Goal: Transaction & Acquisition: Purchase product/service

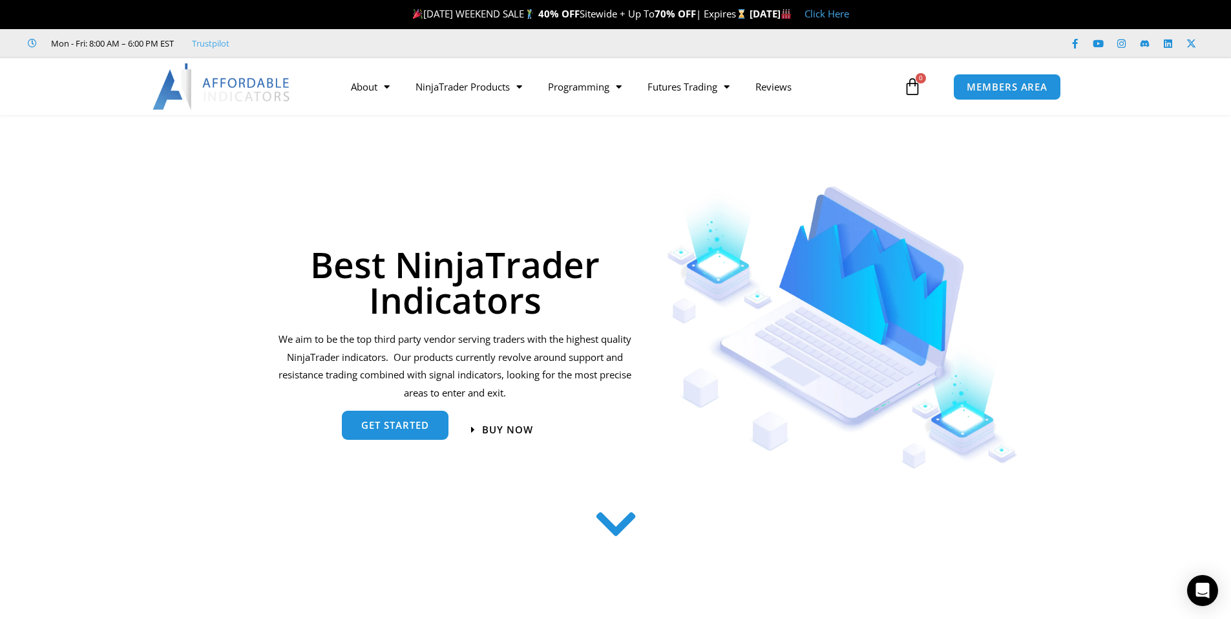
click at [393, 423] on span "get started" at bounding box center [395, 425] width 68 height 10
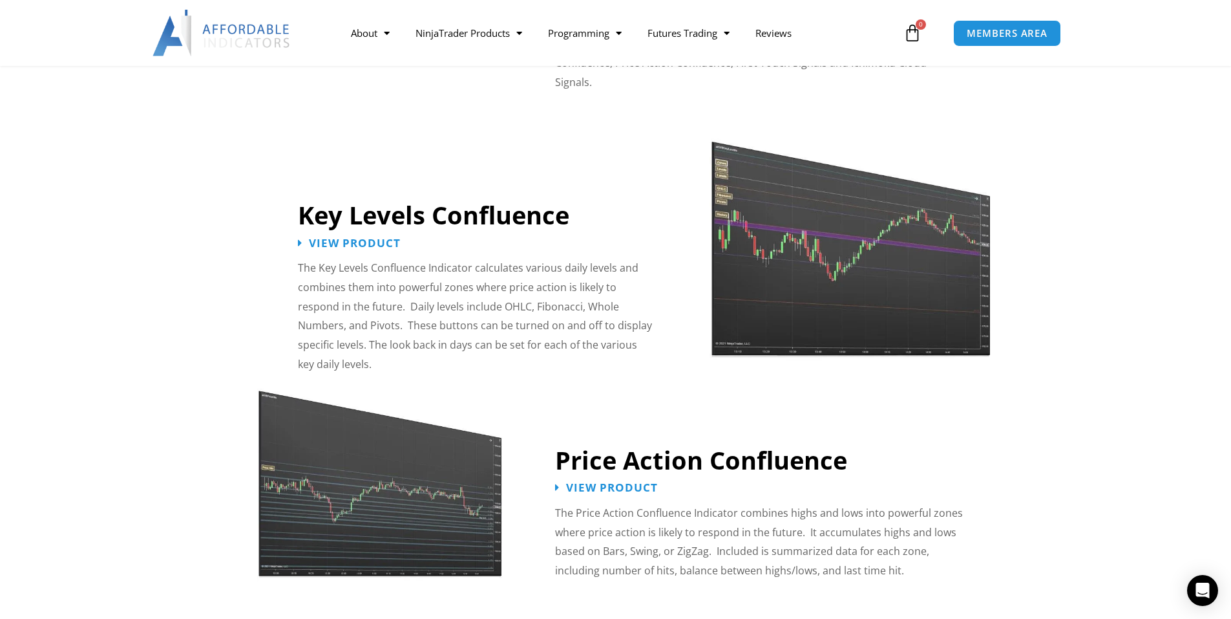
scroll to position [1364, 0]
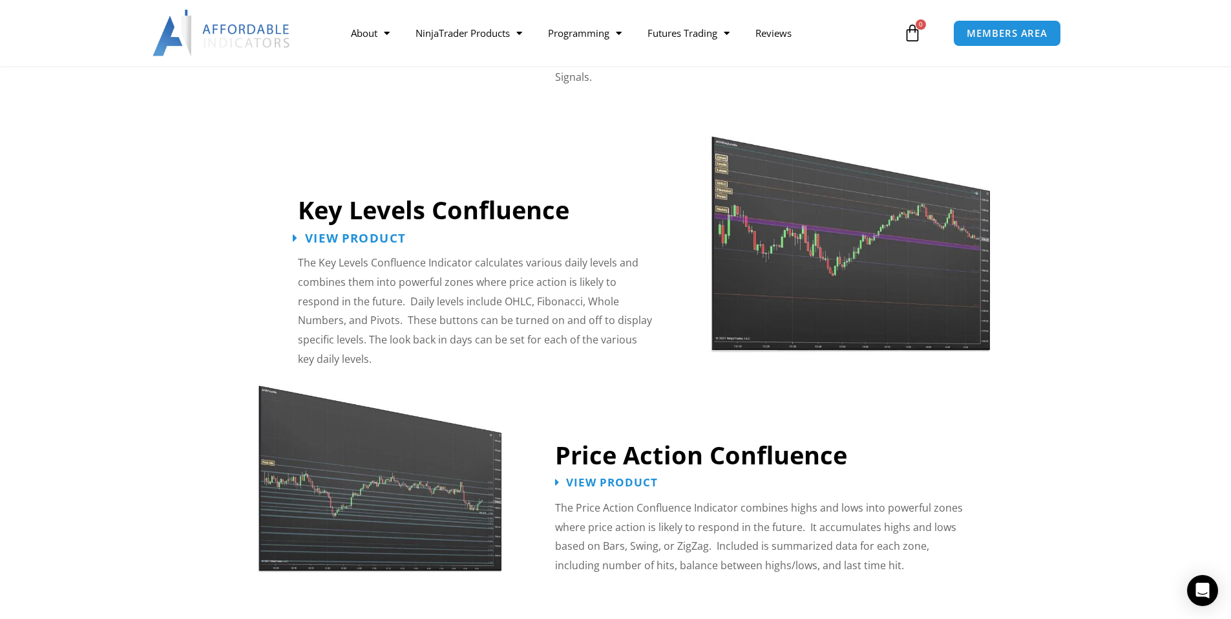
click at [372, 231] on span "View Product" at bounding box center [355, 237] width 101 height 12
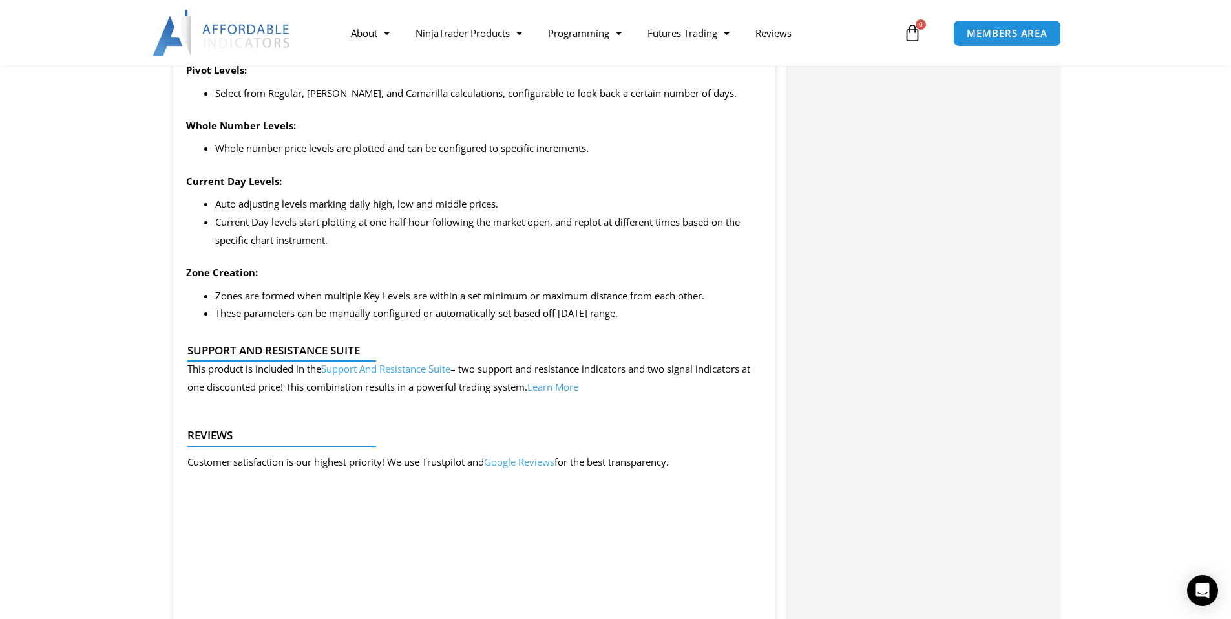
scroll to position [1358, 0]
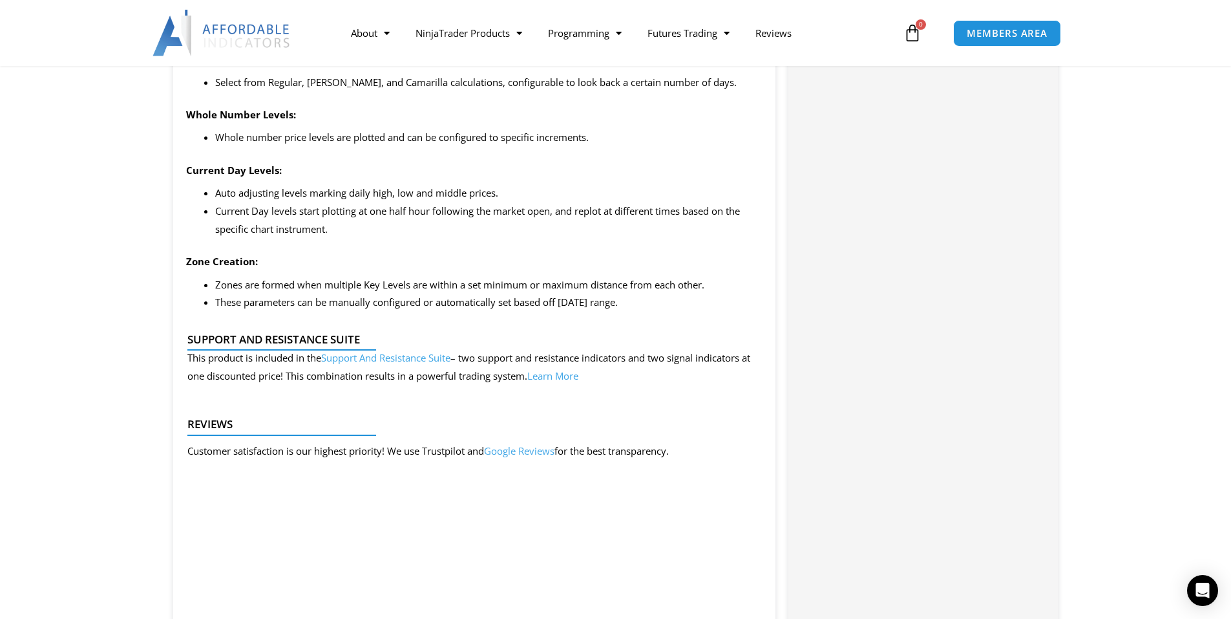
click at [447, 357] on link "Support And Resistance Suite" at bounding box center [385, 357] width 129 height 13
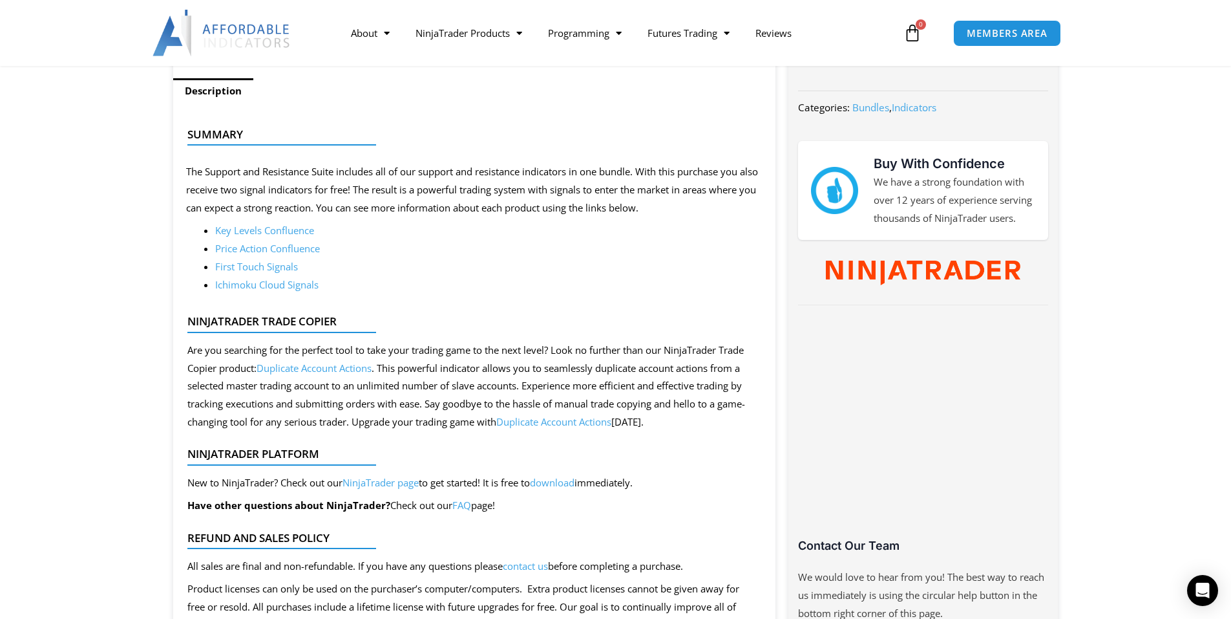
scroll to position [517, 0]
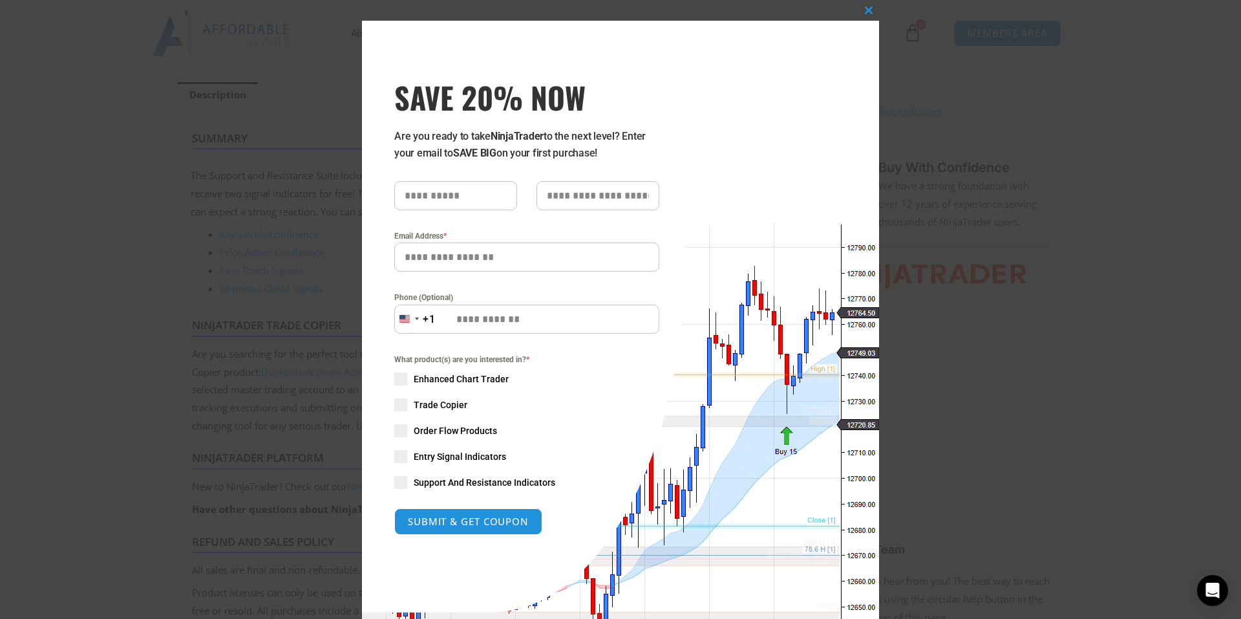
click at [401, 485] on span at bounding box center [400, 482] width 13 height 13
click at [867, 8] on span at bounding box center [868, 10] width 21 height 8
